Goal: Browse casually

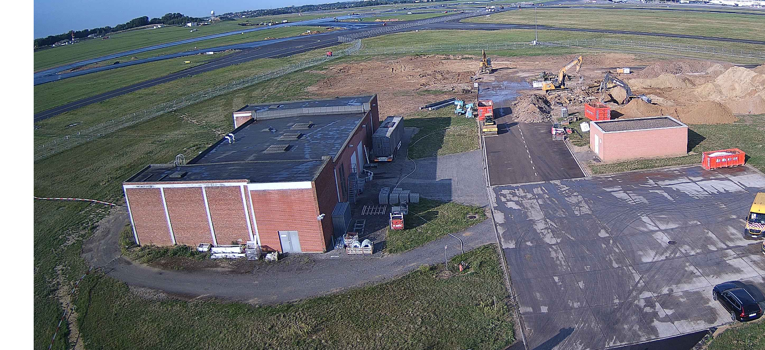
scroll to position [69, 0]
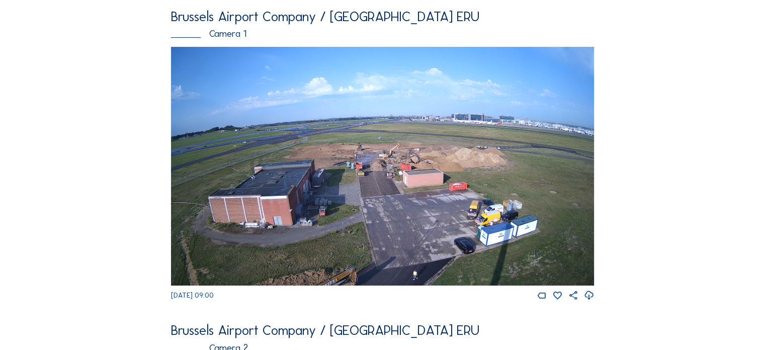
scroll to position [68, 0]
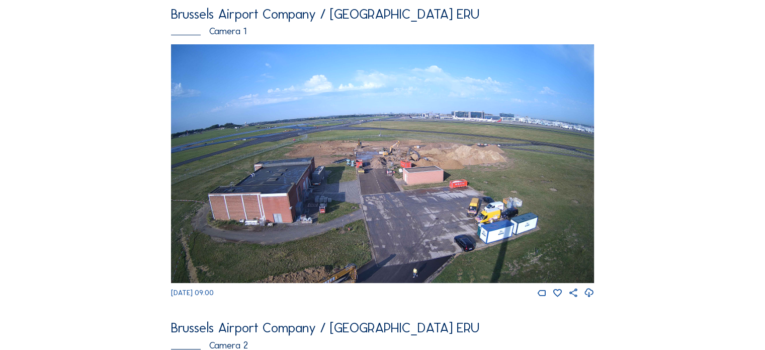
click at [446, 153] on img at bounding box center [382, 163] width 423 height 238
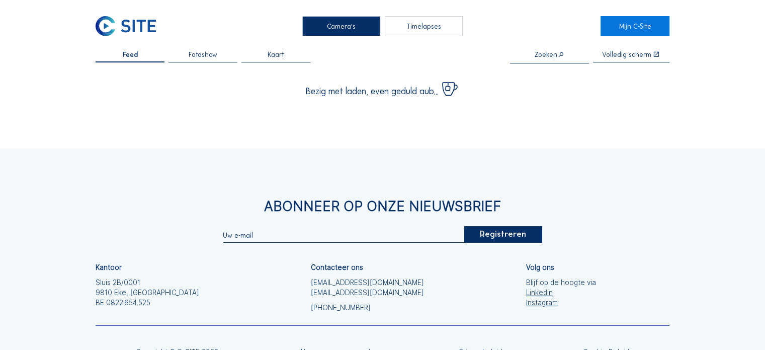
scroll to position [68, 0]
